Goal: Task Accomplishment & Management: Manage account settings

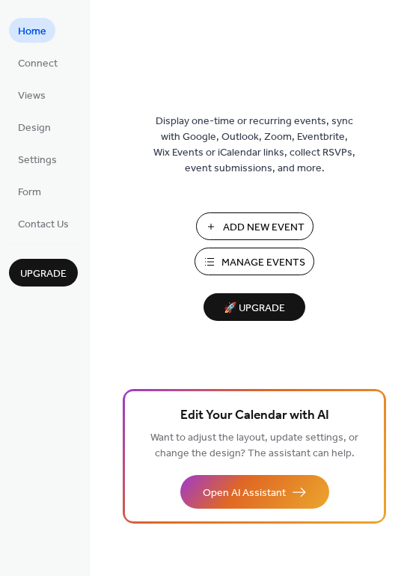
click at [260, 261] on span "Manage Events" at bounding box center [263, 263] width 84 height 16
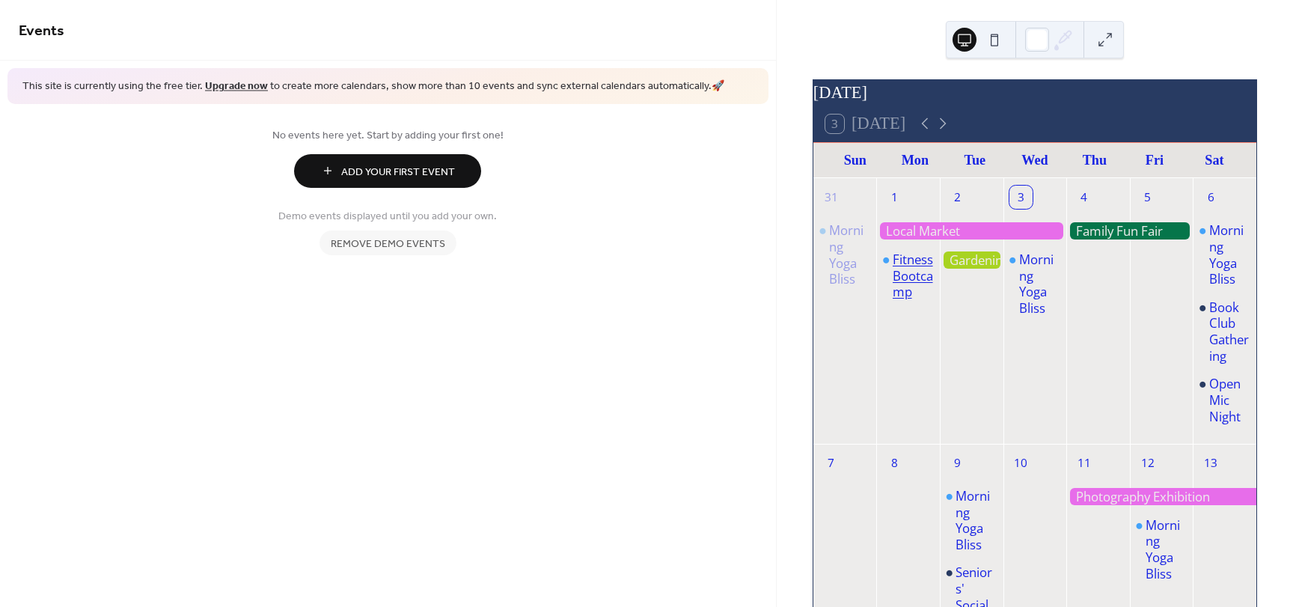
click at [913, 295] on div "Fitness Bootcamp" at bounding box center [912, 275] width 41 height 49
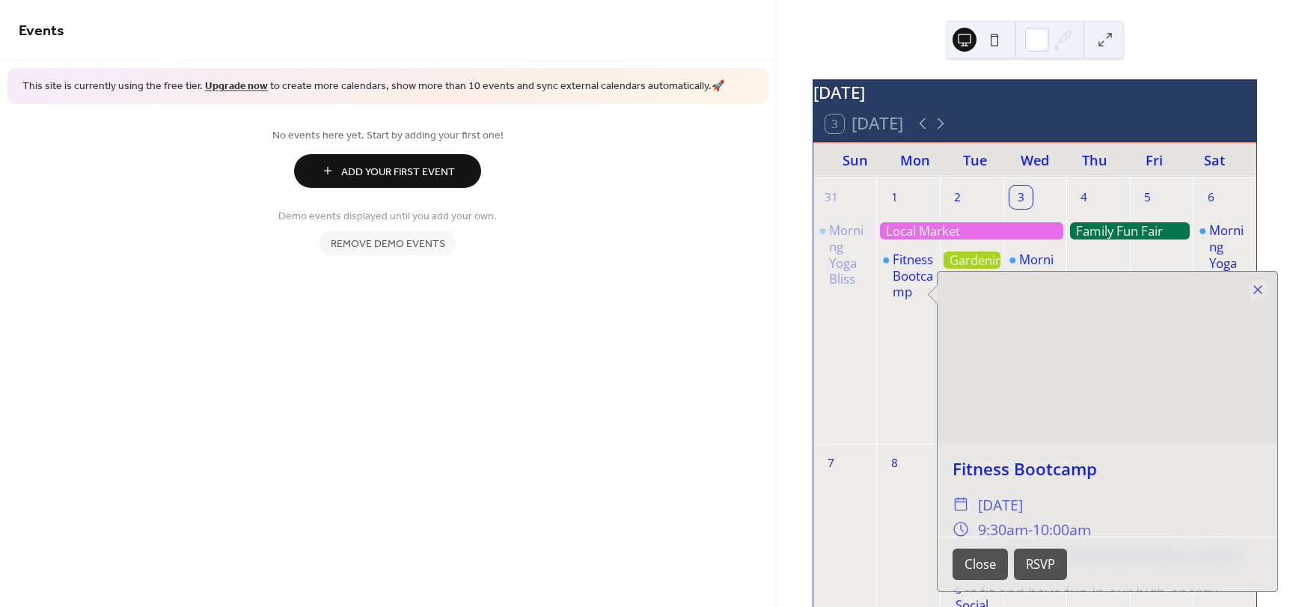
click at [423, 242] on span "Remove demo events" at bounding box center [388, 244] width 114 height 16
